Goal: Task Accomplishment & Management: Use online tool/utility

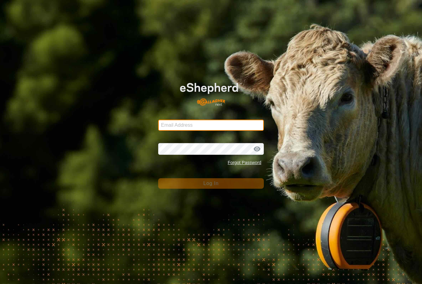
type input "[PERSON_NAME][EMAIL_ADDRESS][DOMAIN_NAME]"
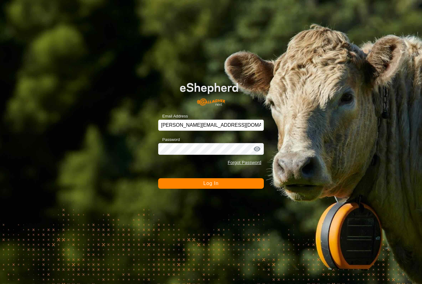
click at [211, 184] on button "Log In" at bounding box center [211, 184] width 106 height 11
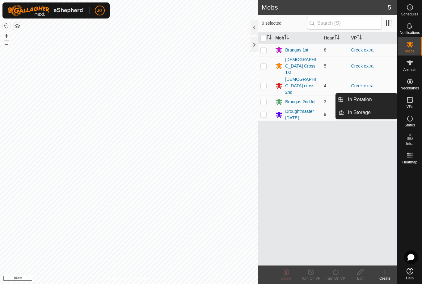
click at [380, 99] on link "In Rotation" at bounding box center [370, 100] width 53 height 12
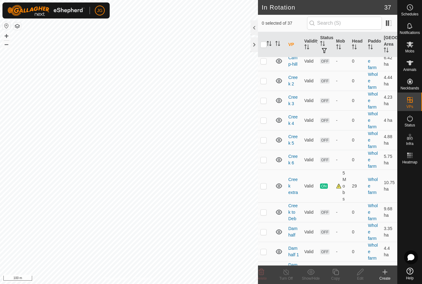
scroll to position [251, 0]
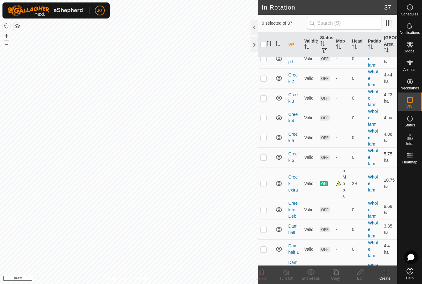
click at [265, 185] on p-checkbox at bounding box center [263, 183] width 6 height 5
checkbox input "true"
click at [332, 270] on icon at bounding box center [336, 272] width 8 height 7
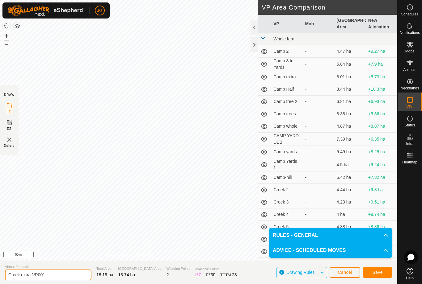
click at [51, 274] on input "Creek extra-VP001" at bounding box center [48, 275] width 86 height 11
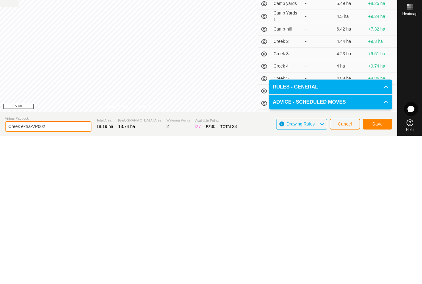
type input "Creek extra-VP002"
click at [377, 270] on span "Save" at bounding box center [377, 272] width 11 height 5
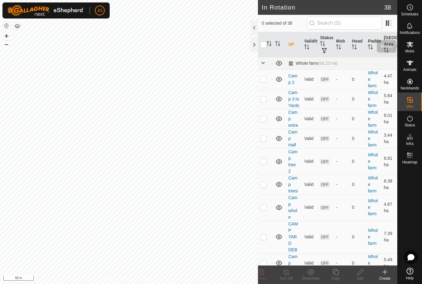
click at [409, 47] on icon at bounding box center [409, 44] width 7 height 7
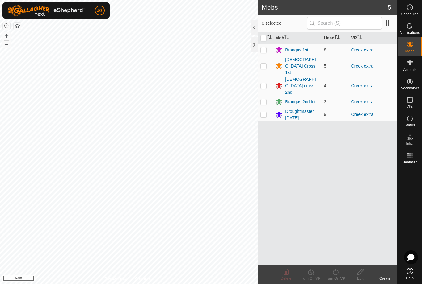
click at [264, 37] on input "checkbox" at bounding box center [263, 38] width 6 height 6
checkbox input "true"
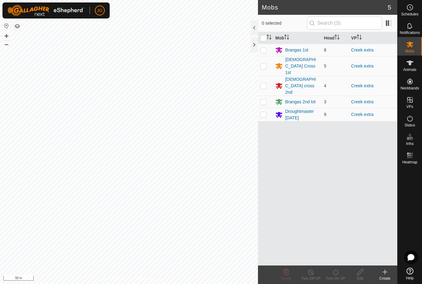
checkbox input "true"
click at [337, 271] on icon at bounding box center [336, 272] width 6 height 6
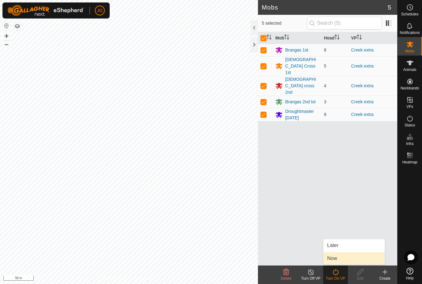
click at [342, 257] on link "Now" at bounding box center [353, 259] width 61 height 12
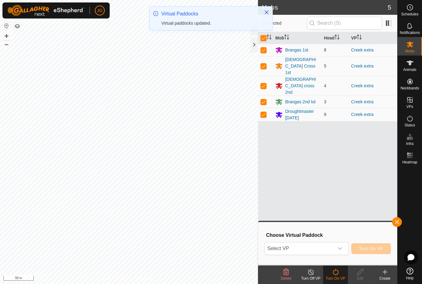
click at [340, 247] on icon "dropdown trigger" at bounding box center [339, 248] width 5 height 5
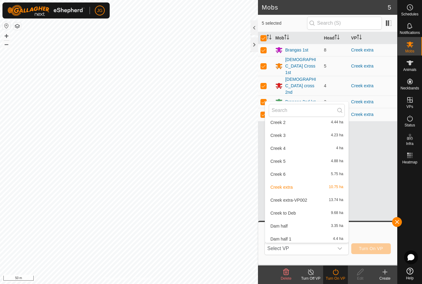
scroll to position [163, 0]
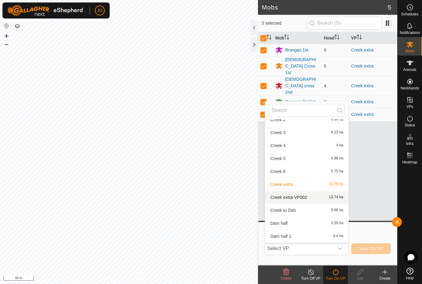
click at [304, 199] on span "Creek extra-VP002" at bounding box center [288, 197] width 37 height 4
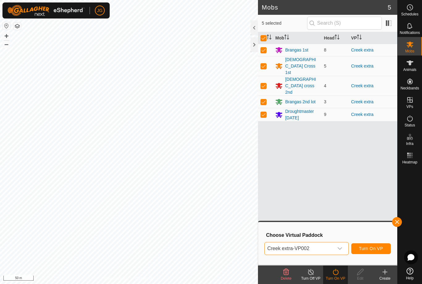
click at [381, 248] on span "Turn On VP" at bounding box center [371, 248] width 24 height 5
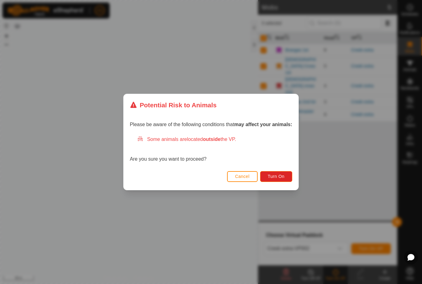
click at [250, 179] on span "Cancel" at bounding box center [242, 176] width 15 height 5
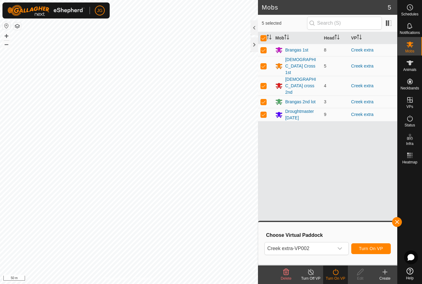
click at [368, 251] on span "Turn On VP" at bounding box center [371, 248] width 24 height 5
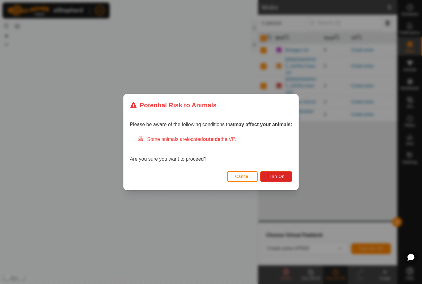
click at [278, 176] on span "Turn On" at bounding box center [276, 176] width 17 height 5
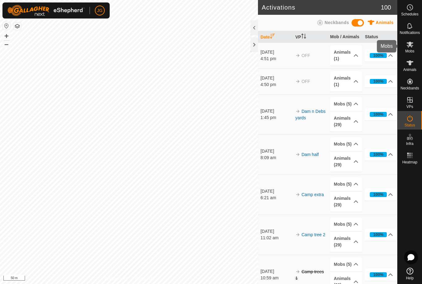
scroll to position [281, 0]
click at [408, 48] on es-mob-svg-icon at bounding box center [409, 45] width 11 height 10
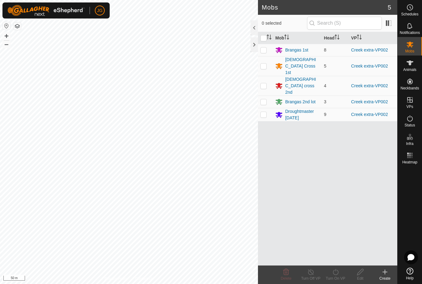
click at [411, 47] on icon at bounding box center [409, 45] width 7 height 6
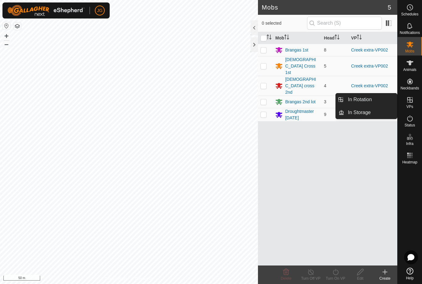
click at [373, 99] on link "In Rotation" at bounding box center [370, 100] width 53 height 12
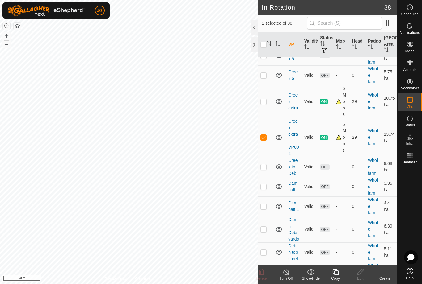
scroll to position [333, 0]
click at [261, 141] on td at bounding box center [265, 137] width 15 height 39
checkbox input "false"
click at [411, 64] on icon at bounding box center [409, 63] width 7 height 5
